Goal: Information Seeking & Learning: Learn about a topic

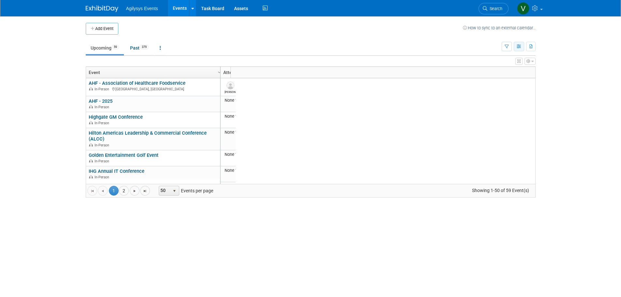
click at [412, 44] on button "button" at bounding box center [519, 46] width 10 height 9
click at [412, 101] on link "Expert Grid" at bounding box center [491, 99] width 55 height 9
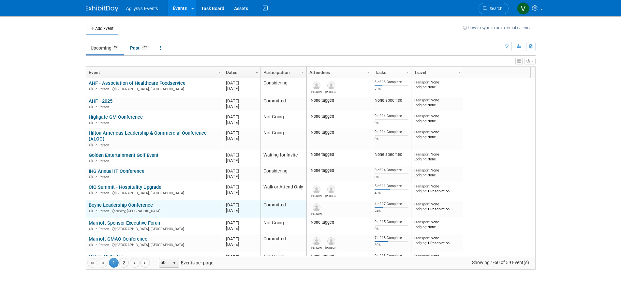
drag, startPoint x: 119, startPoint y: 207, endPoint x: 89, endPoint y: 206, distance: 30.0
click at [89, 206] on div "Boyne Leadership Conference In-Person Newry, ME" at bounding box center [154, 207] width 131 height 11
copy link "Boyne Leadership Conference"
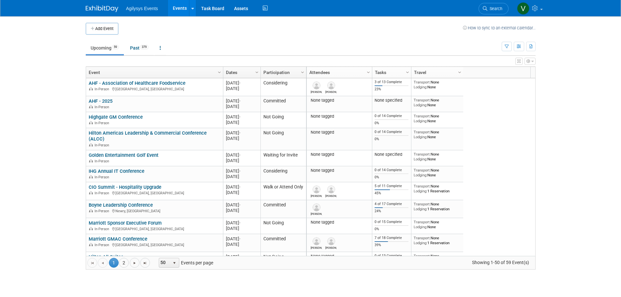
scroll to position [39, 0]
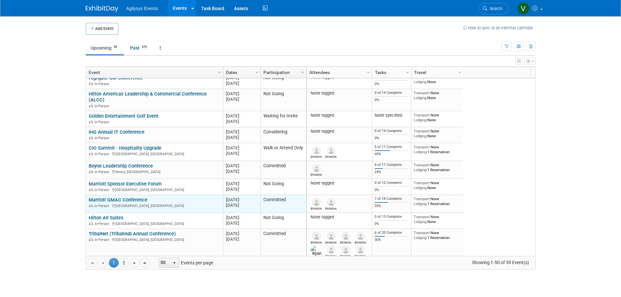
drag, startPoint x: 156, startPoint y: 202, endPoint x: 88, endPoint y: 199, distance: 67.9
click at [89, 199] on div "Marriott GMAC Conference In-Person Laval, Canada" at bounding box center [154, 202] width 131 height 11
copy link "Marriott GMAC Conference"
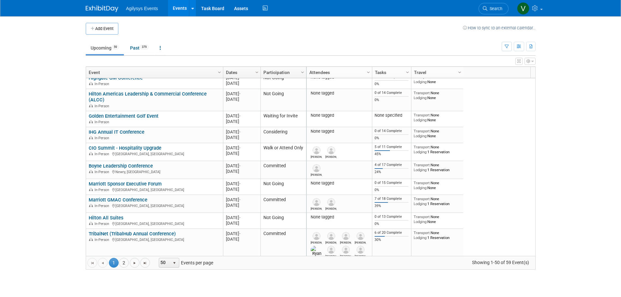
drag, startPoint x: 43, startPoint y: 214, endPoint x: 47, endPoint y: 214, distance: 3.6
click at [43, 214] on body "Agilysys Events Events Add Event Bulk Upload Events Shareable Event Boards Rece…" at bounding box center [310, 148] width 621 height 297
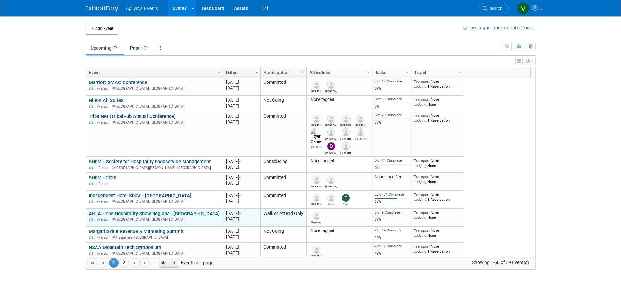
scroll to position [196, 0]
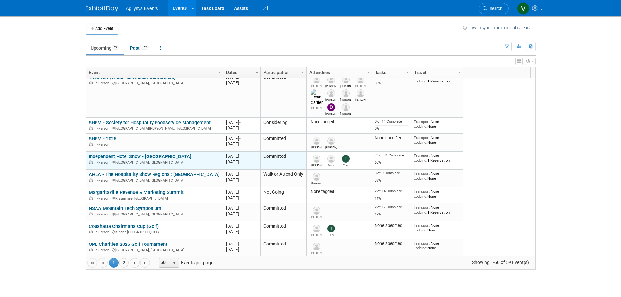
drag, startPoint x: 173, startPoint y: 158, endPoint x: 89, endPoint y: 159, distance: 84.8
click at [89, 159] on div "Independent Hotel Show - Miami In-Person Miami Beach, FL" at bounding box center [154, 159] width 131 height 11
copy link "Independent Hotel Show - [GEOGRAPHIC_DATA]"
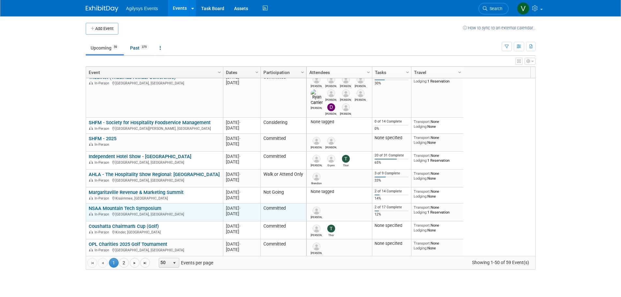
drag, startPoint x: 165, startPoint y: 208, endPoint x: 86, endPoint y: 207, distance: 78.6
click at [86, 207] on td "NSAA Mountain Tech Symposium NSAA Mountain Tech Symposium In-Person Tannersvill…" at bounding box center [154, 212] width 137 height 18
copy link "NSAA Mountain Tech Symposium"
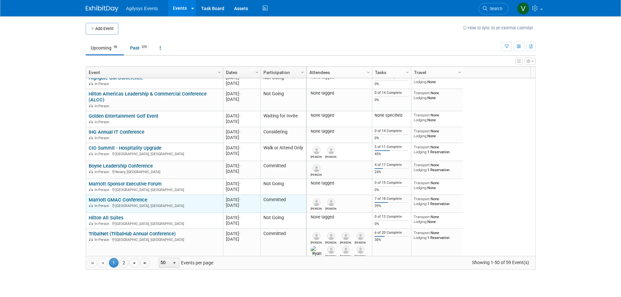
scroll to position [78, 0]
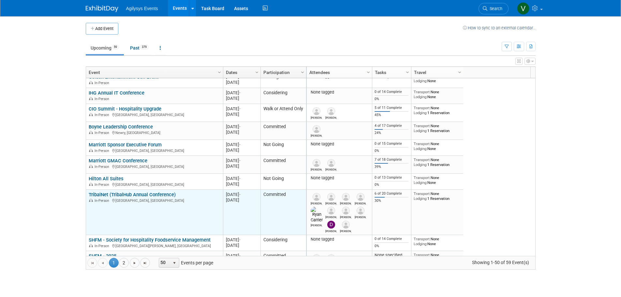
drag, startPoint x: 174, startPoint y: 195, endPoint x: 89, endPoint y: 195, distance: 85.1
click at [89, 195] on div "TribalNet (TribalHub Annual Conference) In-Person Reno, NV" at bounding box center [154, 197] width 131 height 11
copy link "TribalNet (TribalHub Annual Conference)"
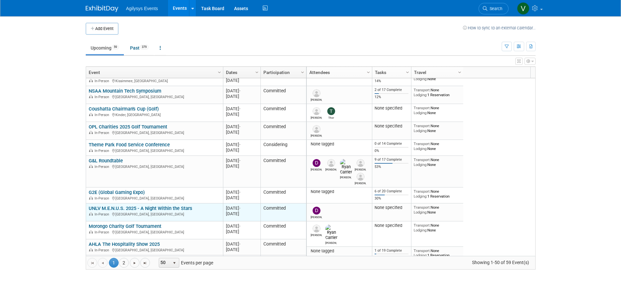
scroll to position [352, 0]
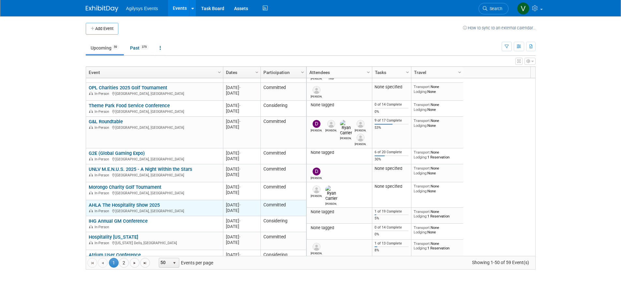
drag, startPoint x: 167, startPoint y: 206, endPoint x: 88, endPoint y: 205, distance: 78.9
click at [88, 205] on td "AHLA The Hospitality Show 2025 AHLA The Hospitality Show 2025 In-Person Denver,…" at bounding box center [154, 208] width 137 height 16
copy link "AHLA The Hospitality Show 2025"
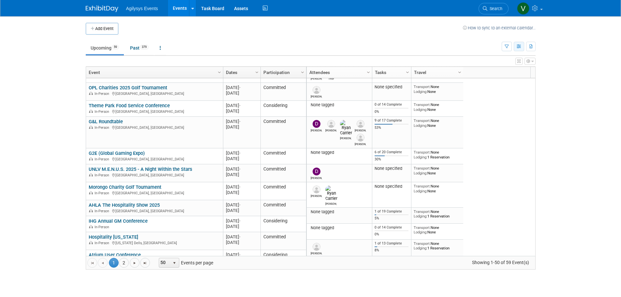
click at [523, 48] on button "button" at bounding box center [519, 46] width 10 height 9
click at [557, 77] on body "Agilysys Events Events Add Event Bulk Upload Events Shareable Event Boards Rece…" at bounding box center [310, 148] width 621 height 297
click at [503, 48] on button "button" at bounding box center [507, 46] width 10 height 9
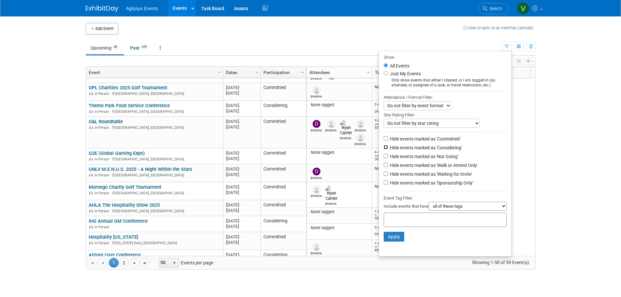
click at [384, 149] on input "Hide events marked as 'Considering'" at bounding box center [386, 147] width 4 height 4
checkbox input "true"
click at [384, 157] on input "Hide events marked as 'Not Going'" at bounding box center [386, 156] width 4 height 4
checkbox input "true"
click at [384, 167] on input "Hide events marked as 'Walk or Attend Only'" at bounding box center [386, 165] width 4 height 4
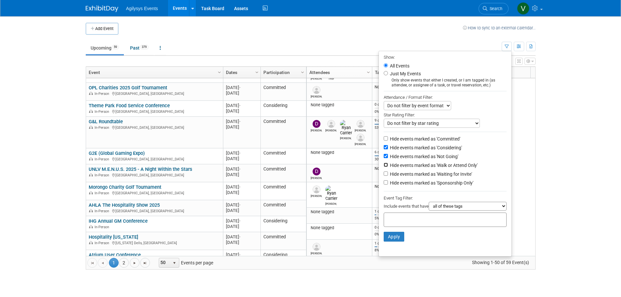
checkbox input "true"
click at [384, 176] on input "Hide events marked as 'Waiting for Invite'" at bounding box center [386, 173] width 4 height 4
checkbox input "true"
drag, startPoint x: 382, startPoint y: 185, endPoint x: 384, endPoint y: 200, distance: 15.7
click at [384, 185] on input "Hide events marked as 'Sponsorship Only'" at bounding box center [386, 182] width 4 height 4
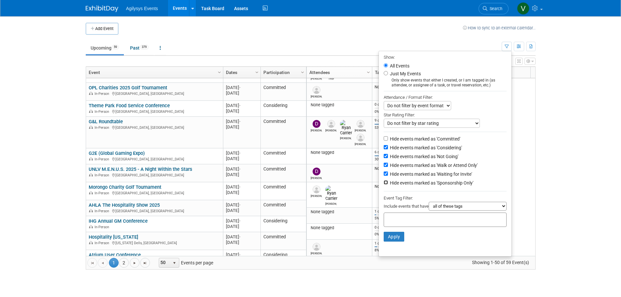
checkbox input "true"
click at [388, 240] on button "Apply" at bounding box center [394, 237] width 21 height 10
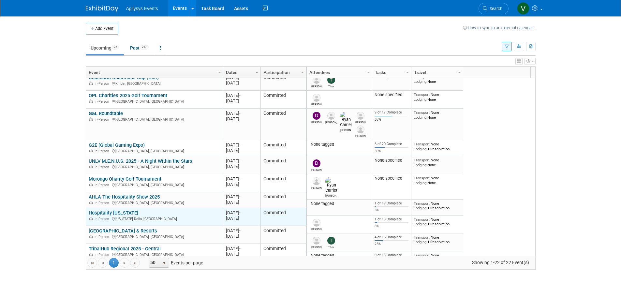
scroll to position [196, 0]
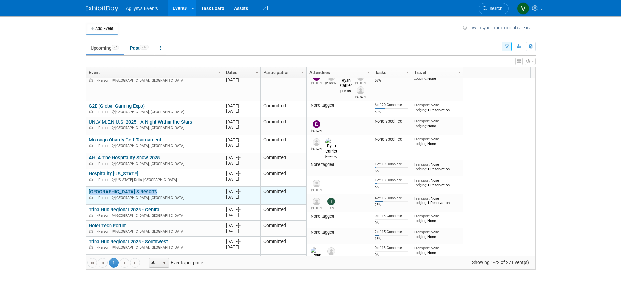
drag, startPoint x: 153, startPoint y: 191, endPoint x: 87, endPoint y: 194, distance: 65.6
click at [87, 194] on td "[GEOGRAPHIC_DATA] & Resorts [GEOGRAPHIC_DATA] In-Person [GEOGRAPHIC_DATA], [GEO…" at bounding box center [154, 196] width 137 height 18
copy link "[GEOGRAPHIC_DATA] & Resorts"
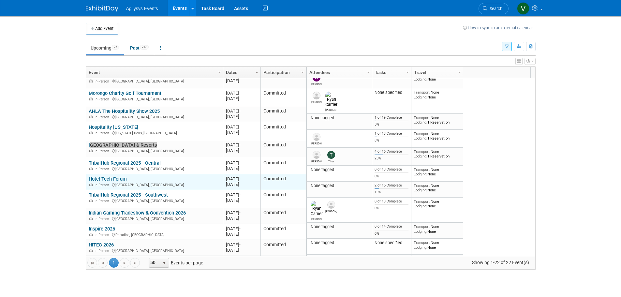
scroll to position [203, 0]
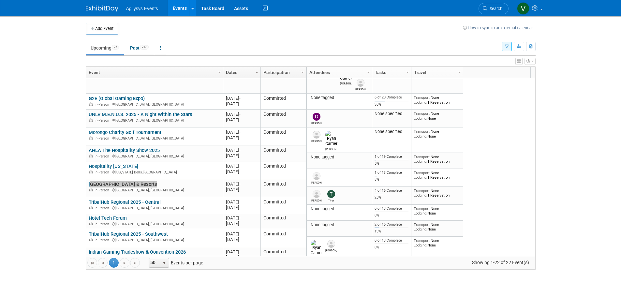
drag, startPoint x: 152, startPoint y: 97, endPoint x: 85, endPoint y: 98, distance: 66.5
click at [85, 98] on div "Add Event How to sync to an external calendar... New Event Duplicate Event Warn…" at bounding box center [311, 149] width 460 height 266
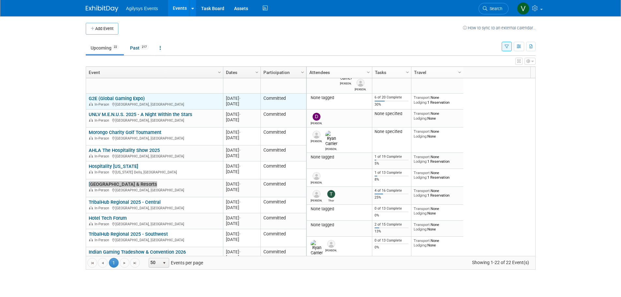
copy table "AHF - 2025 AHF - 2025 In-Person 20250821 [DATE] - [DATE] Committed Boyne Leader…"
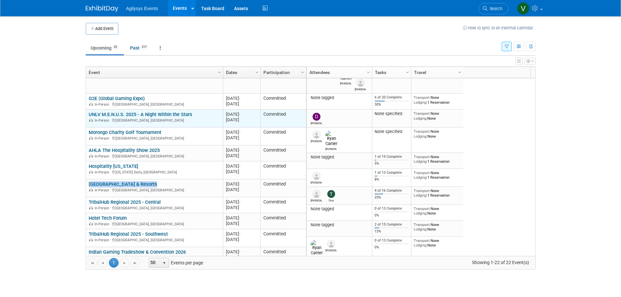
scroll to position [164, 0]
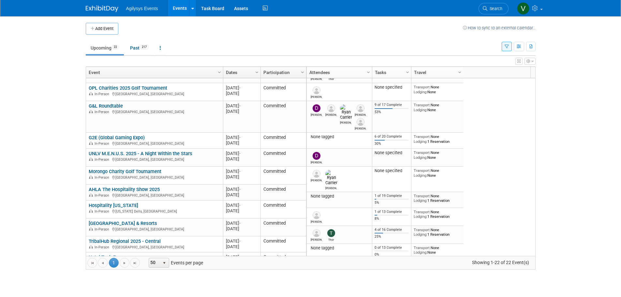
click at [39, 169] on body "Agilysys Events Events Add Event Bulk Upload Events Shareable Event Boards Rece…" at bounding box center [310, 148] width 621 height 297
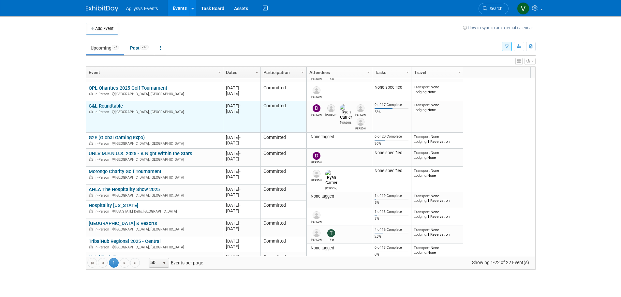
scroll to position [125, 0]
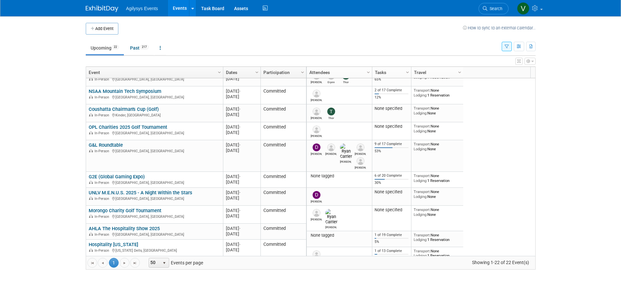
click at [25, 172] on body "Agilysys Events Events Add Event Bulk Upload Events Shareable Event Boards Rece…" at bounding box center [310, 148] width 621 height 297
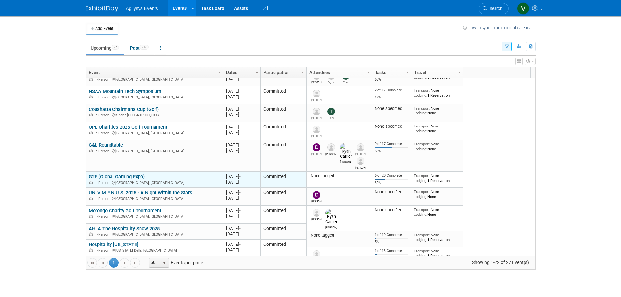
drag, startPoint x: 148, startPoint y: 178, endPoint x: 88, endPoint y: 177, distance: 60.3
click at [88, 177] on td "G2E (Global Gaming Expo) G2E (Global Gaming Expo) In-Person [GEOGRAPHIC_DATA], …" at bounding box center [154, 180] width 137 height 16
copy link "G2E (Global Gaming Expo)"
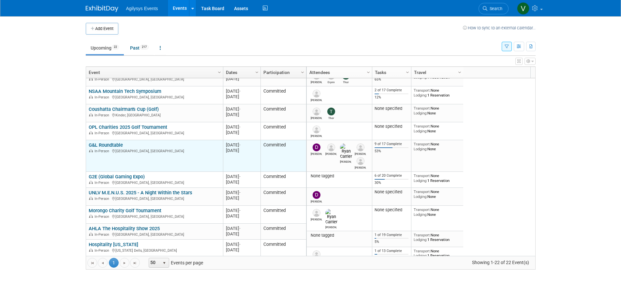
drag, startPoint x: 125, startPoint y: 144, endPoint x: 88, endPoint y: 145, distance: 36.5
click at [89, 145] on div "G&L Roundtable In-Person [GEOGRAPHIC_DATA], [GEOGRAPHIC_DATA]" at bounding box center [154, 147] width 131 height 11
copy link "G&L Roundtable"
